Goal: Go to known website: Go to known website

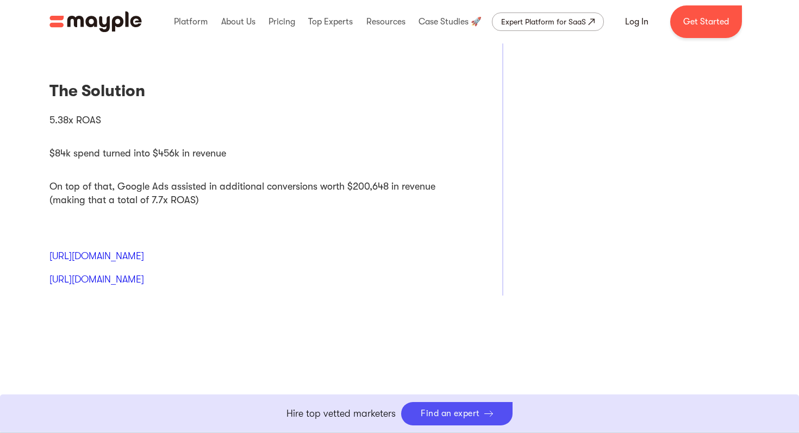
scroll to position [786, 0]
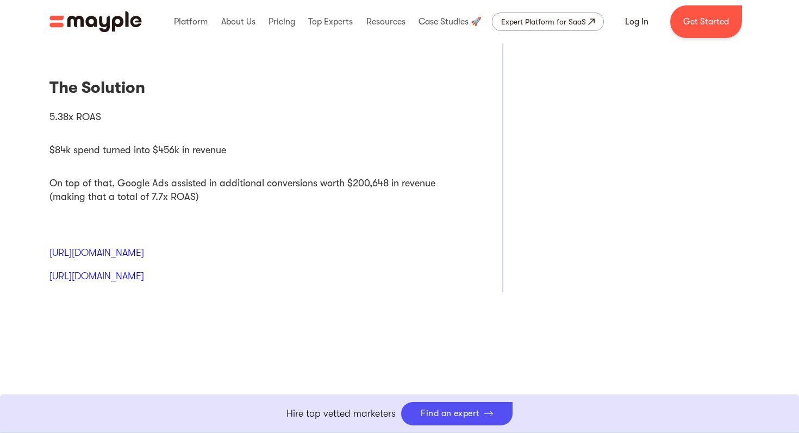
click at [144, 253] on link "[URL][DOMAIN_NAME]" at bounding box center [96, 252] width 95 height 11
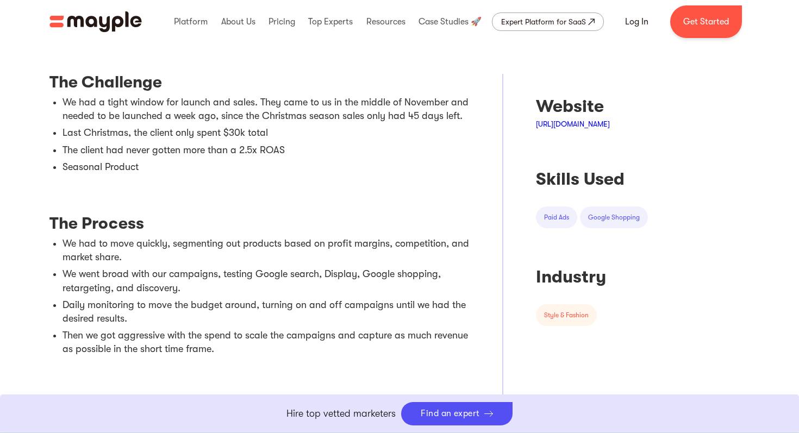
scroll to position [428, 0]
click at [570, 127] on link "[URL][DOMAIN_NAME]" at bounding box center [573, 124] width 74 height 9
